Goal: Navigation & Orientation: Find specific page/section

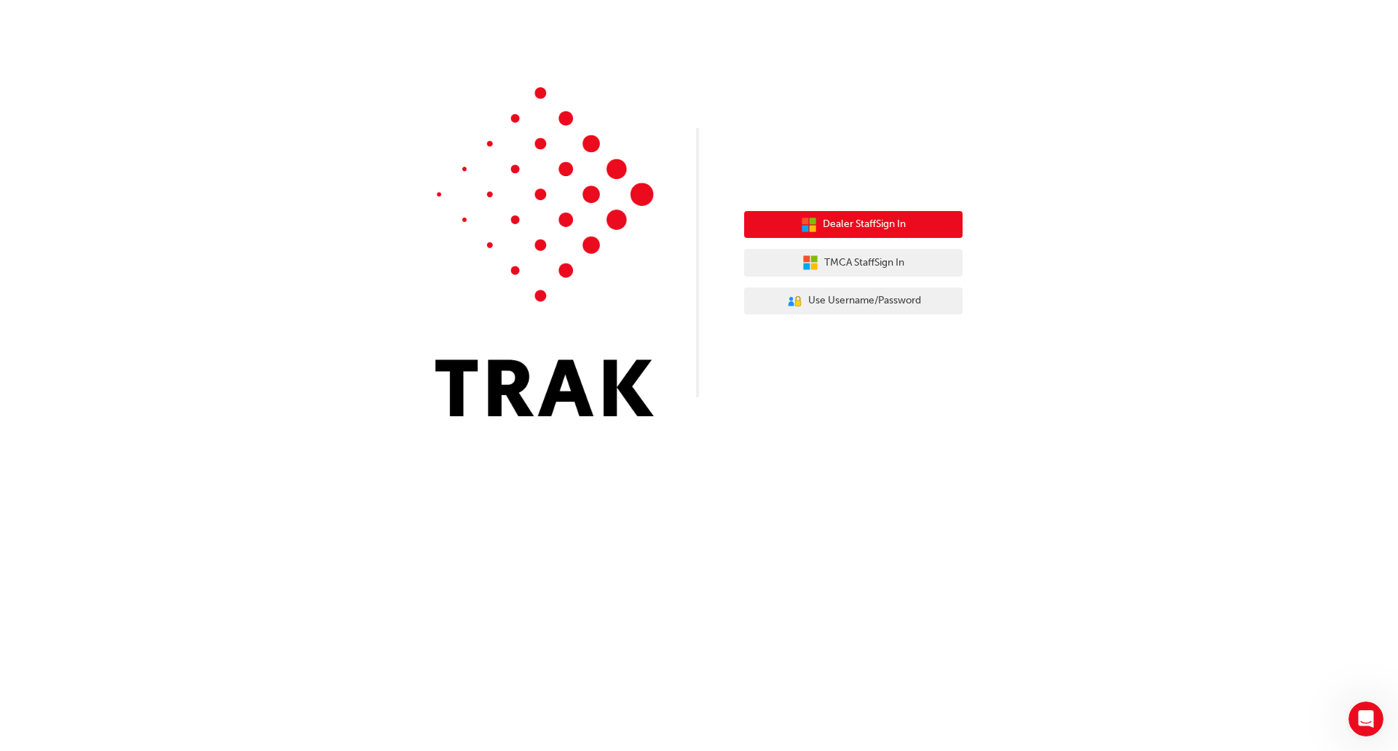
click at [903, 229] on span "Dealer Staff Sign In" at bounding box center [864, 224] width 83 height 17
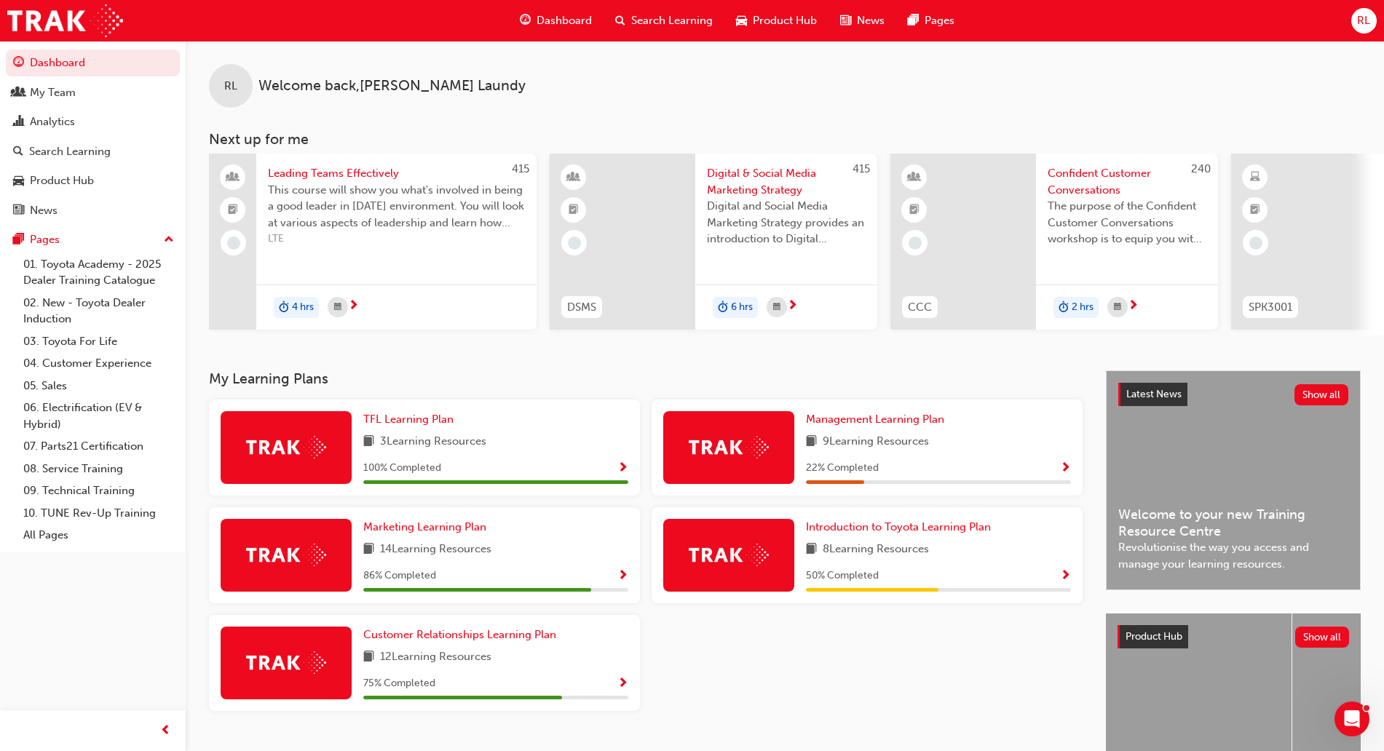
click at [946, 556] on div "8 Learning Resources" at bounding box center [938, 550] width 265 height 18
click at [754, 558] on img at bounding box center [729, 555] width 80 height 23
click at [848, 534] on span "Introduction to Toyota Learning Plan" at bounding box center [898, 527] width 185 height 13
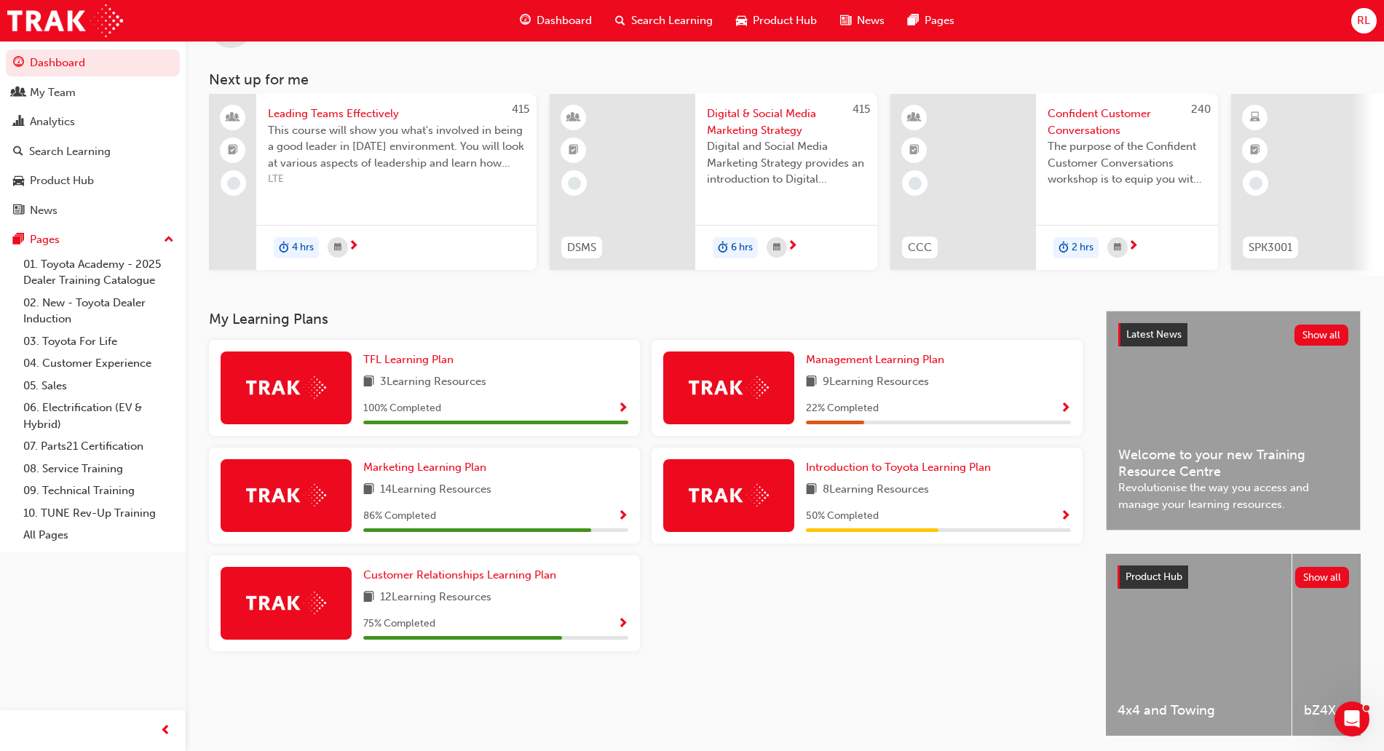
scroll to position [119, 0]
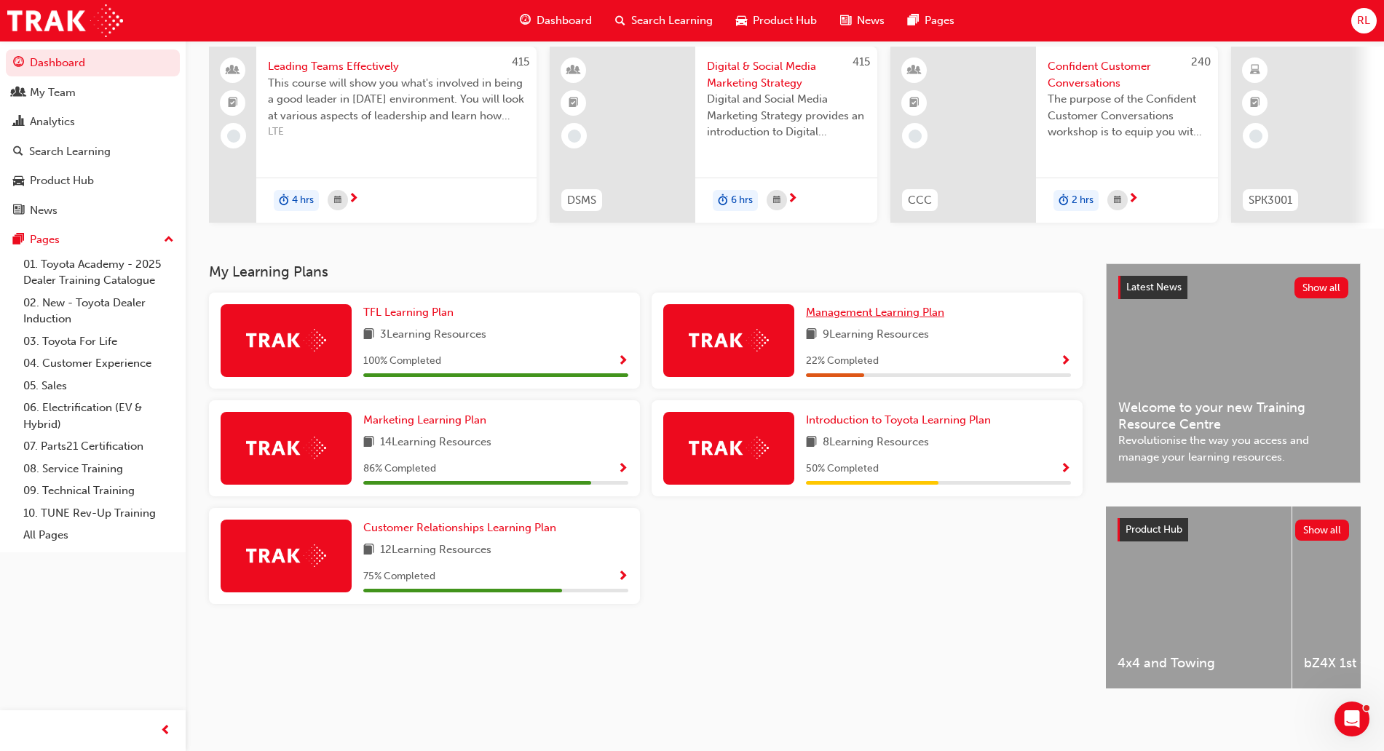
click at [879, 306] on span "Management Learning Plan" at bounding box center [875, 312] width 138 height 13
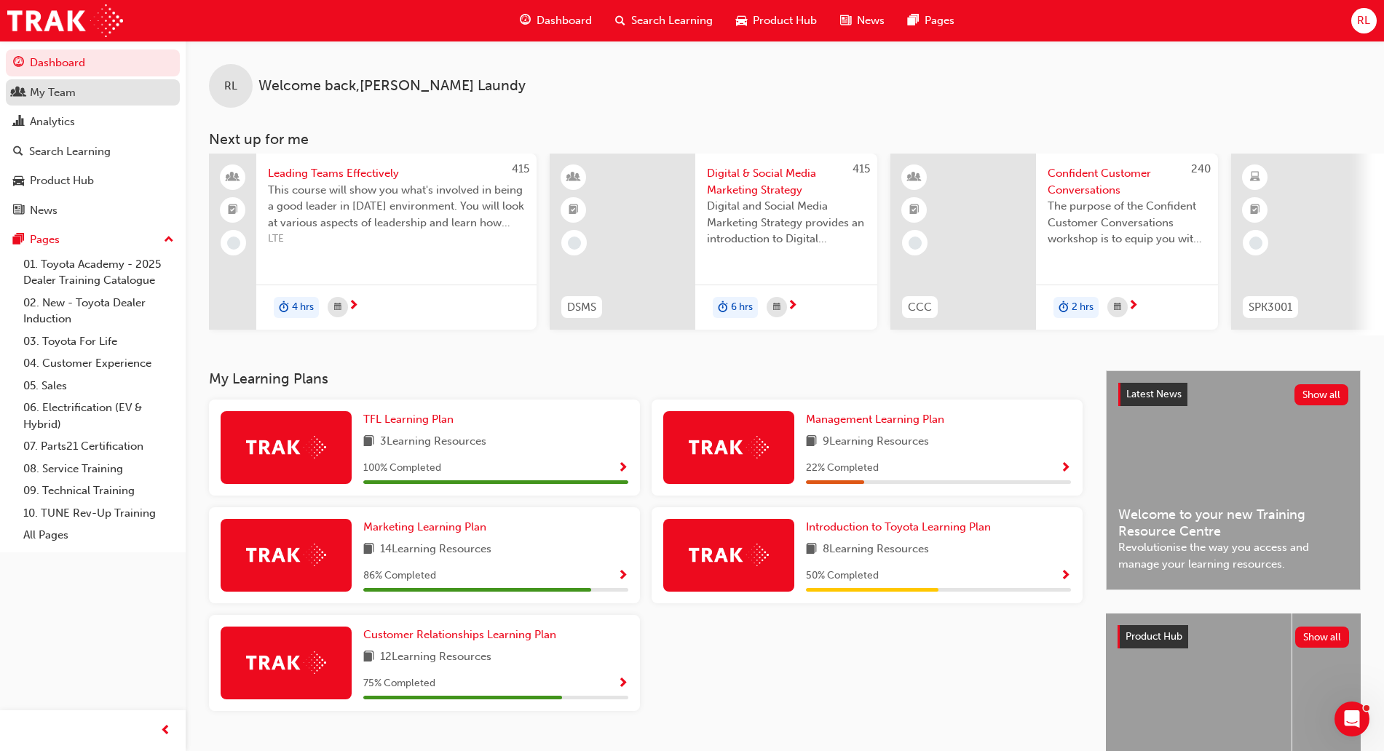
drag, startPoint x: 43, startPoint y: 96, endPoint x: 74, endPoint y: 105, distance: 31.8
click at [44, 96] on div "My Team" at bounding box center [53, 92] width 46 height 17
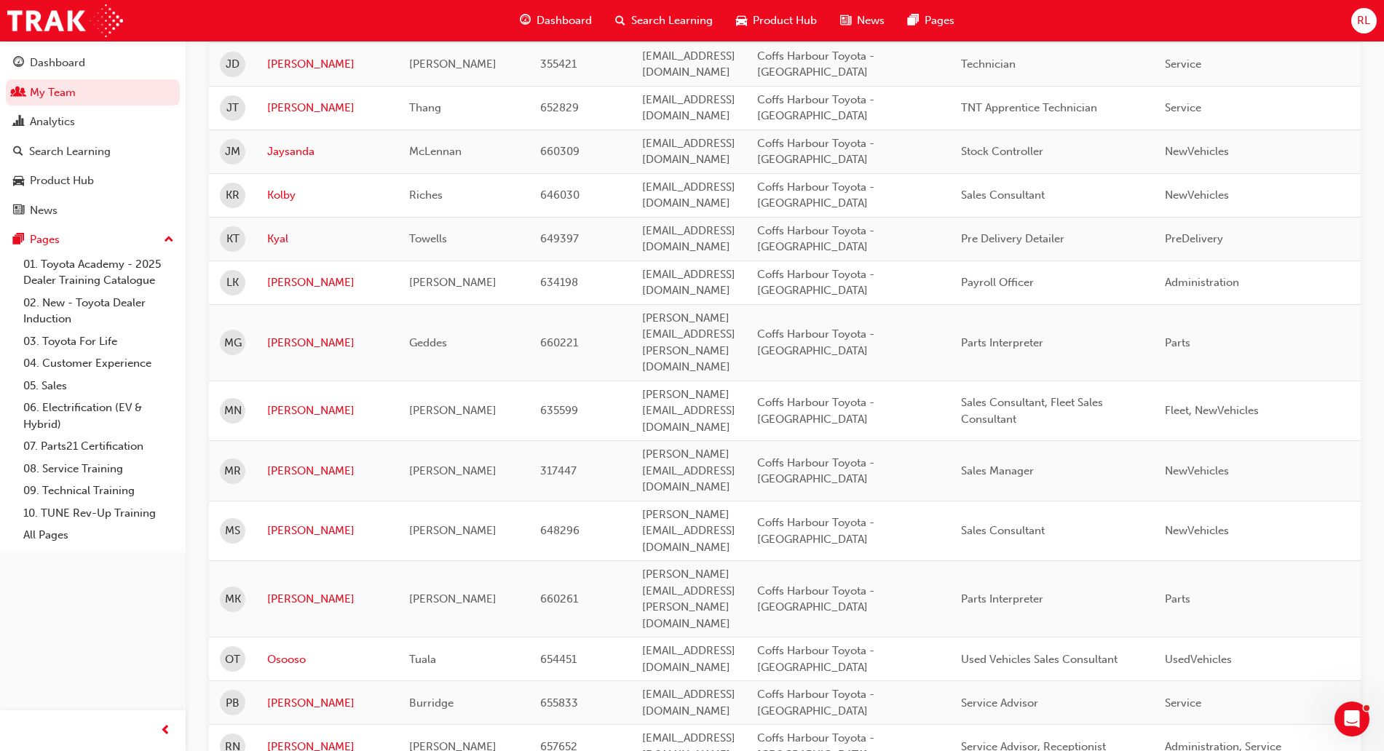
scroll to position [1365, 0]
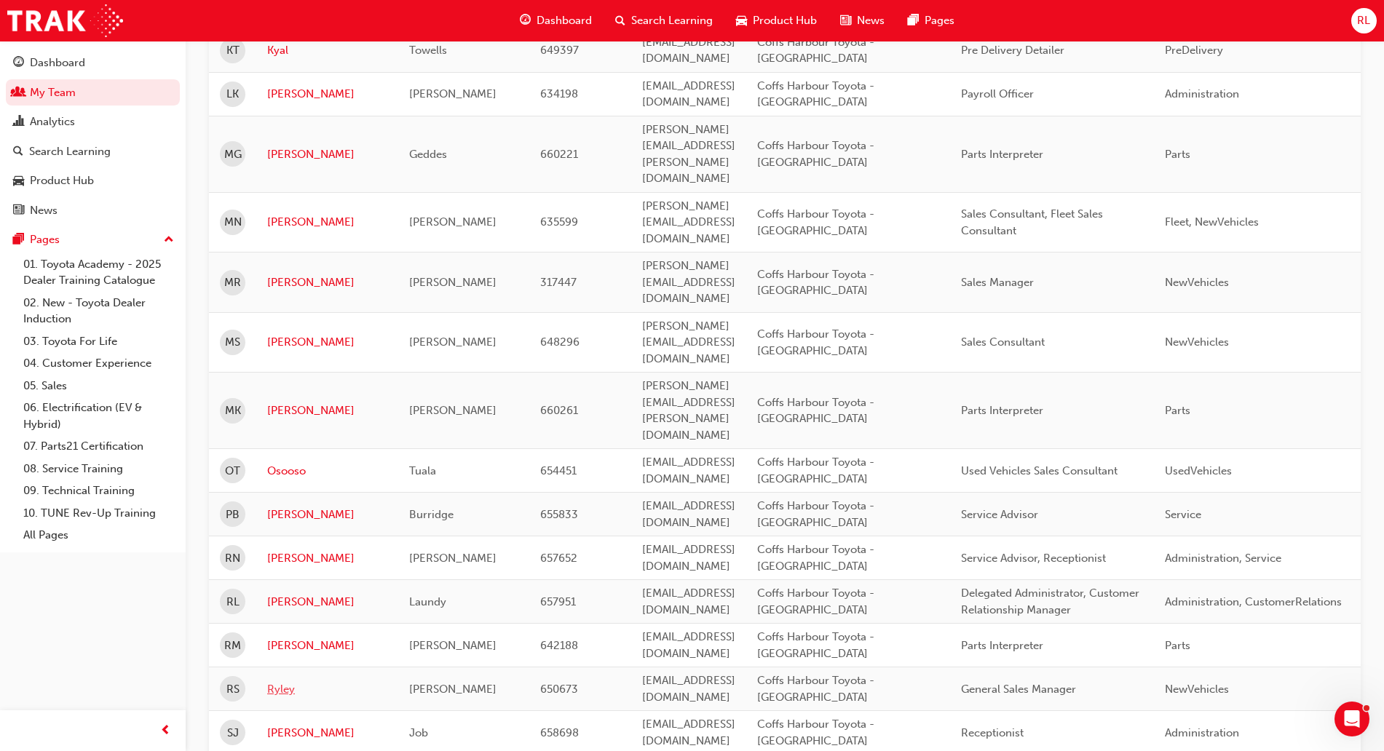
click at [289, 682] on link "Ryley" at bounding box center [327, 690] width 120 height 17
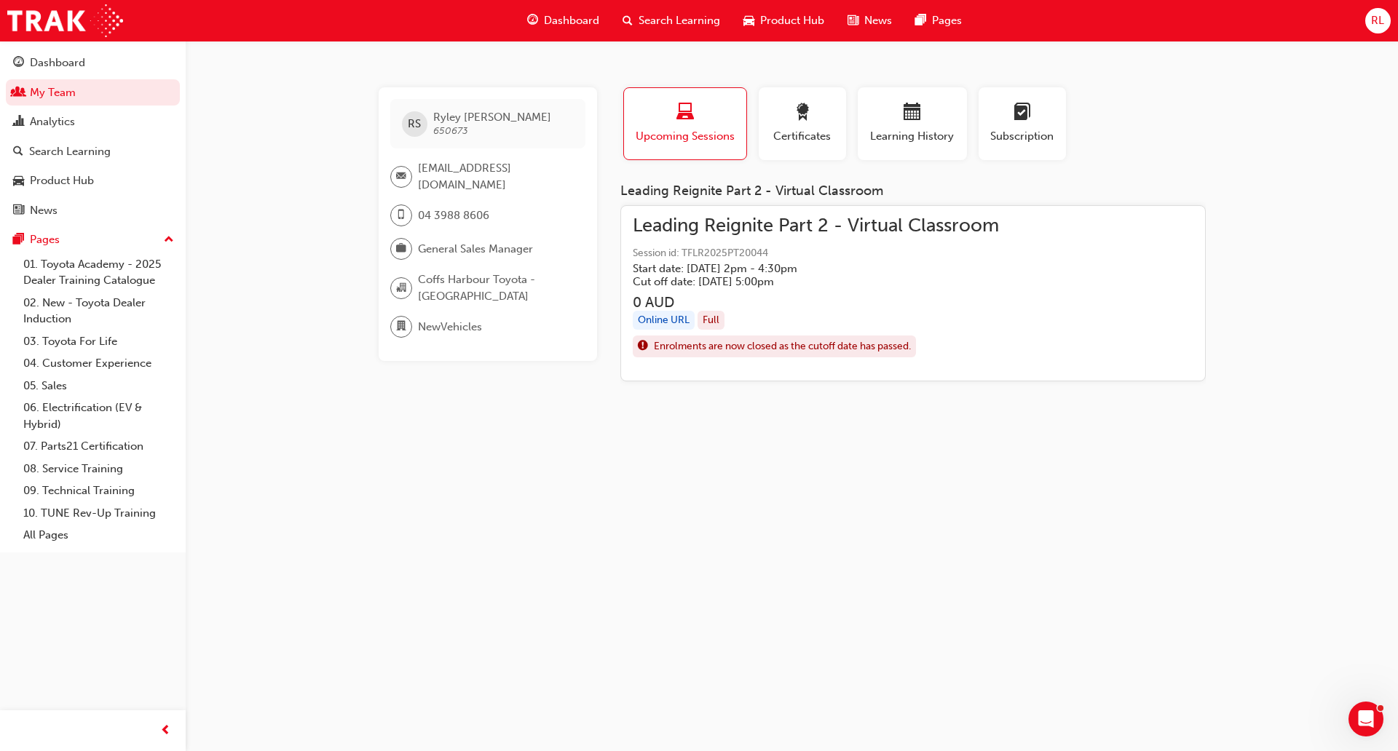
drag, startPoint x: 335, startPoint y: 78, endPoint x: 339, endPoint y: 141, distance: 63.5
click at [339, 145] on div "RS [PERSON_NAME] 650673 [EMAIL_ADDRESS][DOMAIN_NAME] 04 3988 8606 General Sales…" at bounding box center [699, 375] width 1398 height 751
